Goal: Information Seeking & Learning: Find specific fact

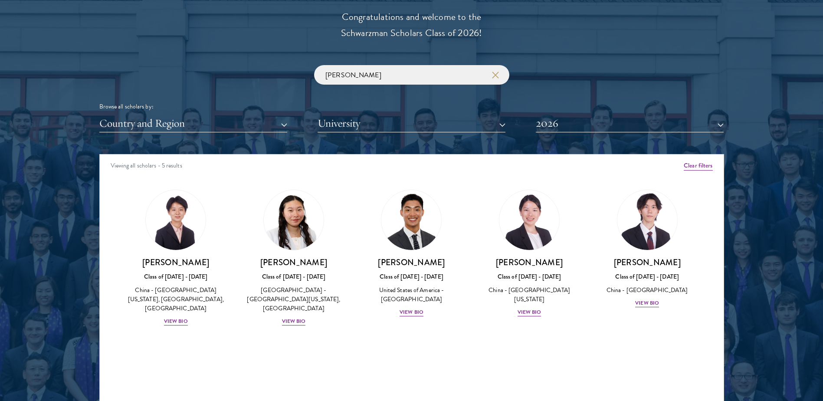
scroll to position [998, 0]
click at [218, 126] on button "Country and Region" at bounding box center [193, 124] width 188 height 18
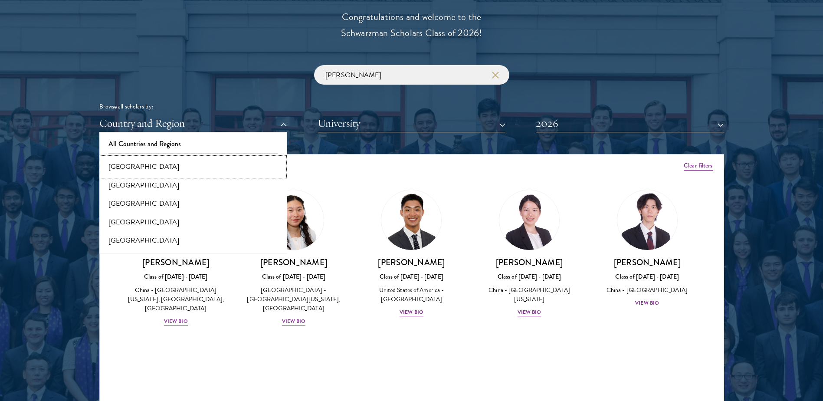
click at [147, 164] on button "[GEOGRAPHIC_DATA]" at bounding box center [193, 166] width 183 height 18
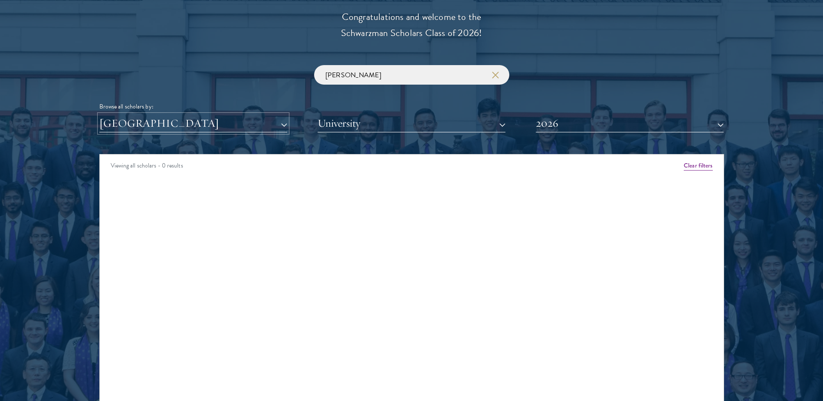
click at [177, 125] on button "[GEOGRAPHIC_DATA]" at bounding box center [193, 124] width 188 height 18
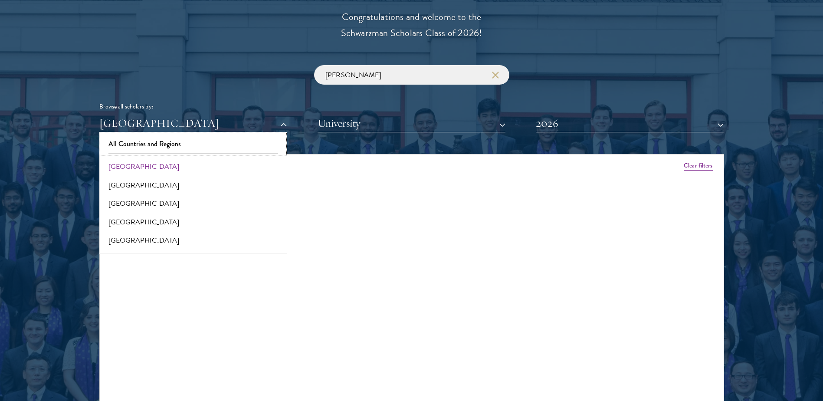
click at [159, 141] on button "All Countries and Regions" at bounding box center [193, 144] width 183 height 18
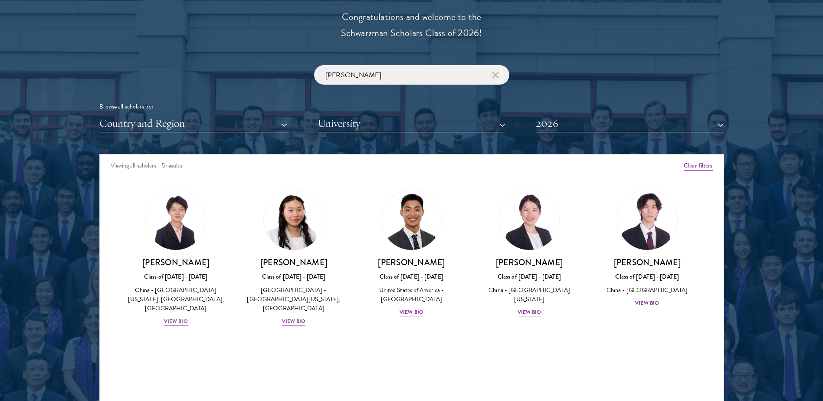
click at [499, 79] on button "button" at bounding box center [495, 75] width 9 height 9
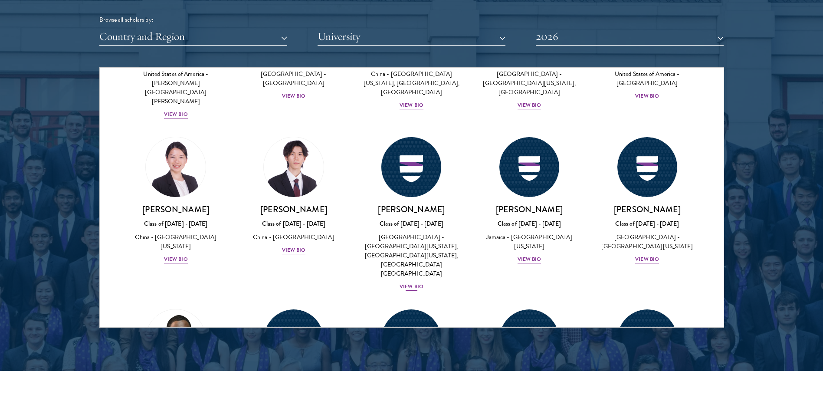
scroll to position [4121, 0]
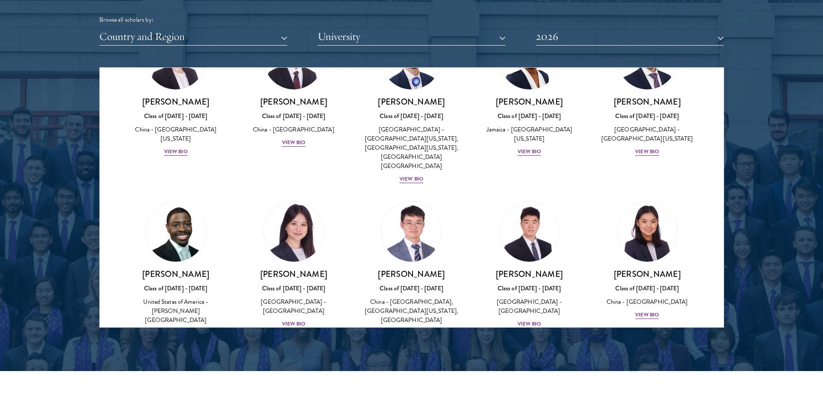
click at [518, 353] on img at bounding box center [529, 386] width 66 height 66
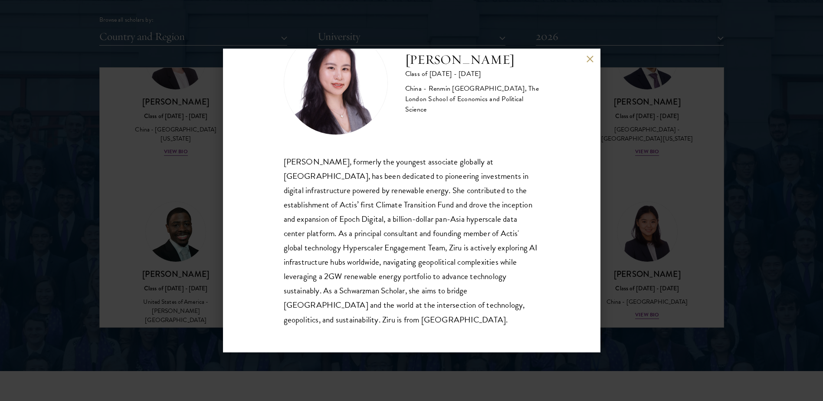
scroll to position [44, 0]
click at [590, 63] on div "[PERSON_NAME] Class of [DATE] - [DATE] [GEOGRAPHIC_DATA] - Renmin [GEOGRAPHIC_D…" at bounding box center [411, 201] width 377 height 304
click at [590, 59] on button at bounding box center [589, 58] width 7 height 7
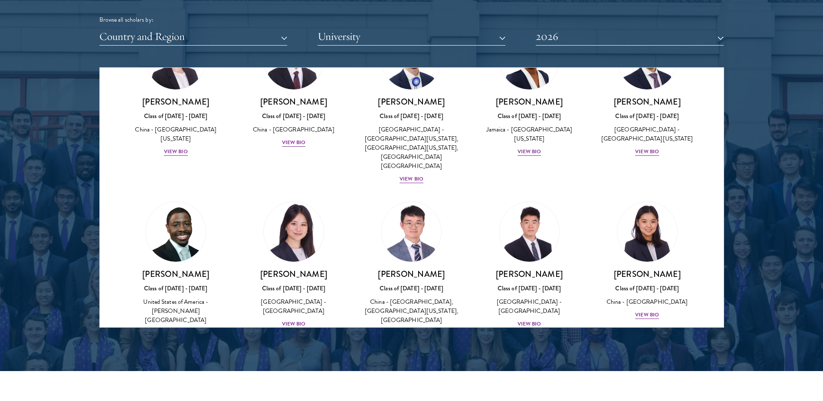
click at [187, 353] on img at bounding box center [176, 386] width 66 height 66
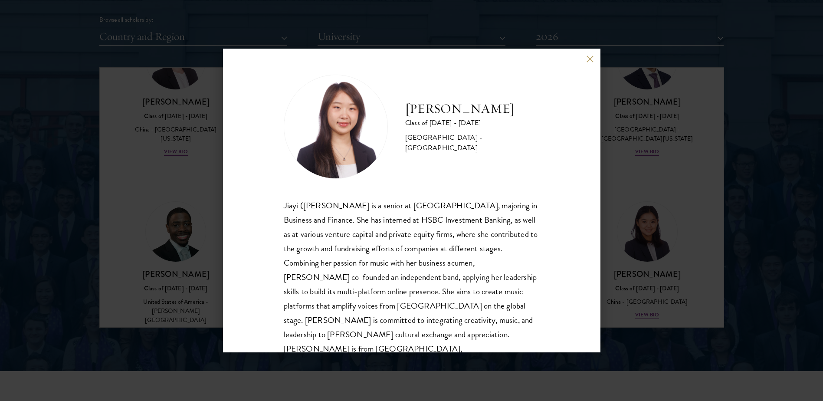
click at [590, 57] on button at bounding box center [589, 58] width 7 height 7
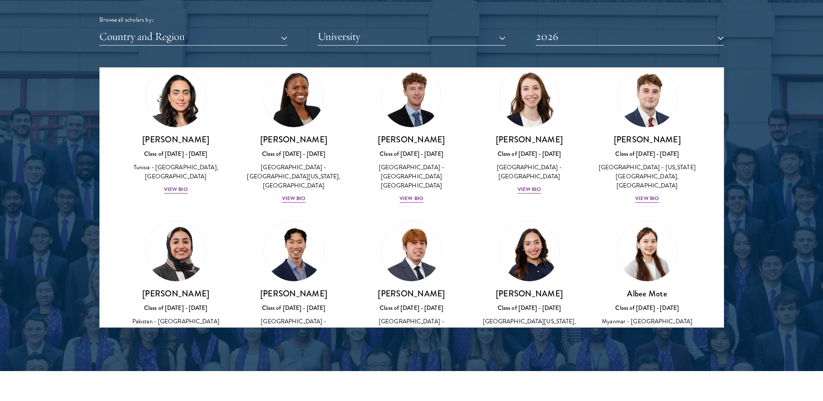
scroll to position [2606, 0]
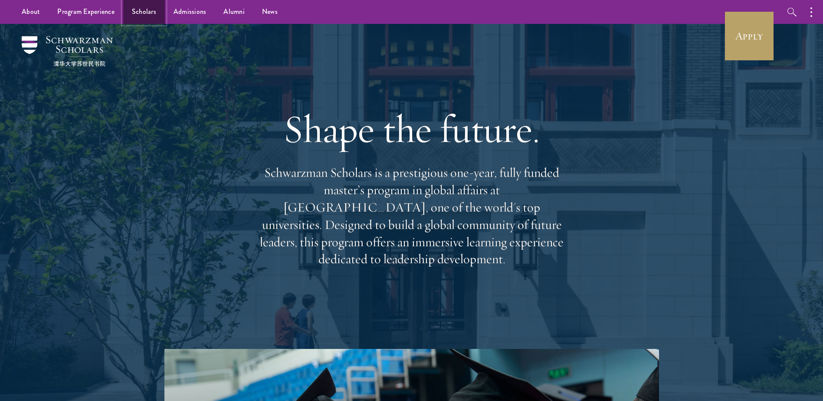
click at [149, 7] on link "Scholars" at bounding box center [144, 12] width 42 height 24
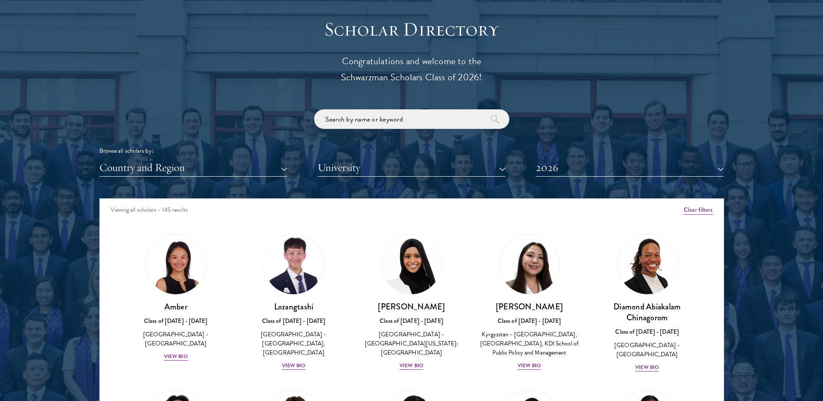
scroll to position [954, 0]
click at [396, 121] on input "search" at bounding box center [411, 119] width 195 height 20
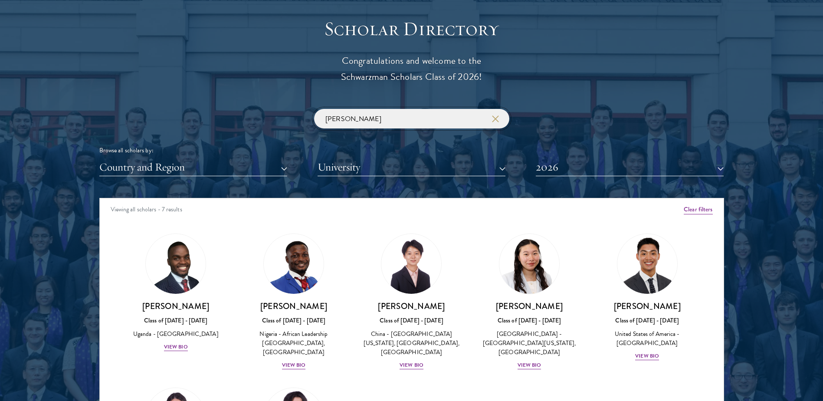
type input "[PERSON_NAME]"
click button "submit" at bounding box center [0, 0] width 0 height 0
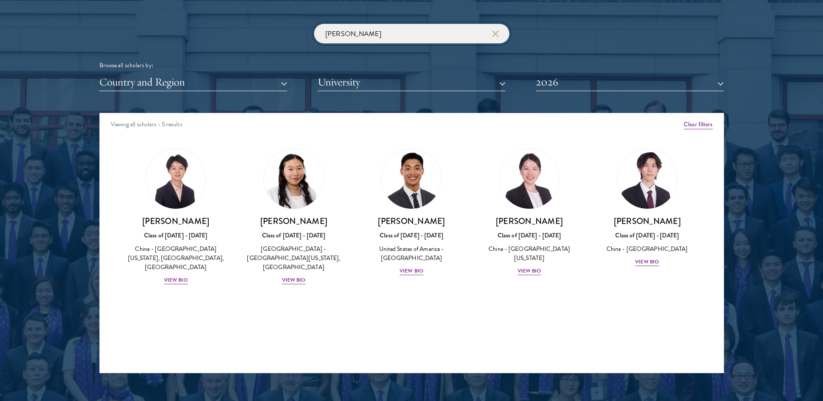
scroll to position [1041, 0]
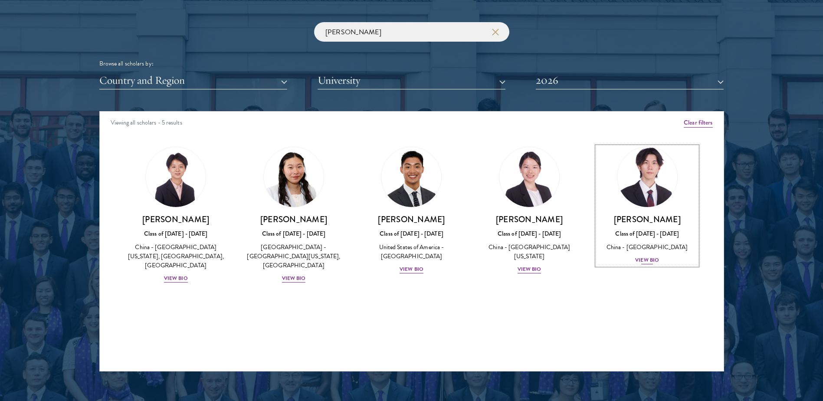
click at [641, 188] on img at bounding box center [647, 177] width 66 height 66
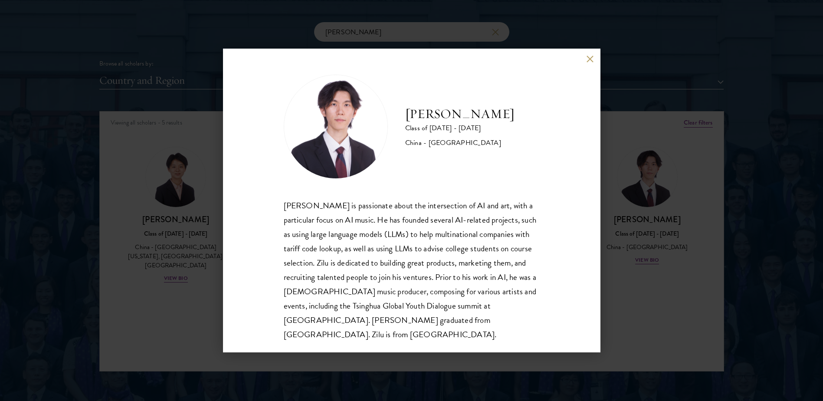
click at [590, 57] on button at bounding box center [589, 58] width 7 height 7
